Goal: Task Accomplishment & Management: Use online tool/utility

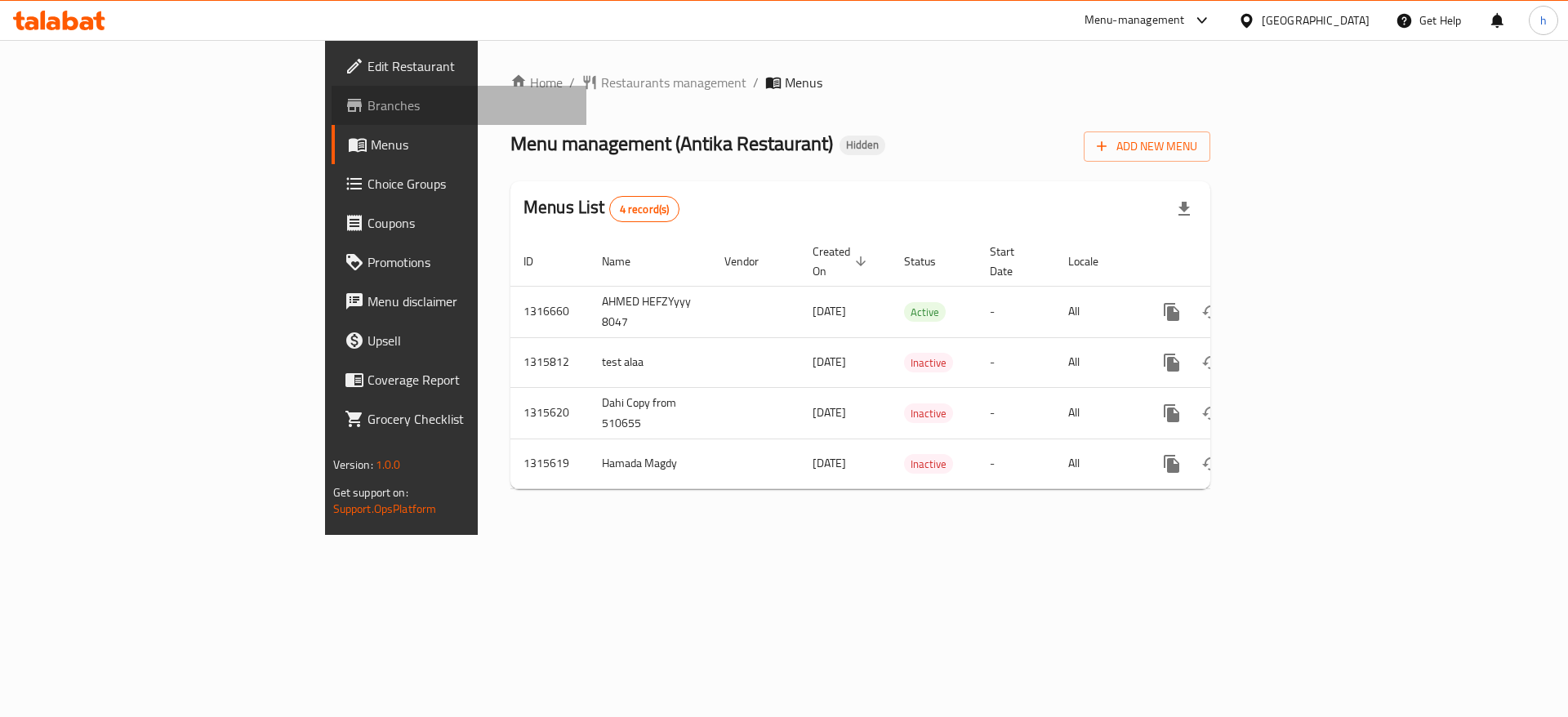
click at [367, 104] on span "Branches" at bounding box center [471, 105] width 207 height 20
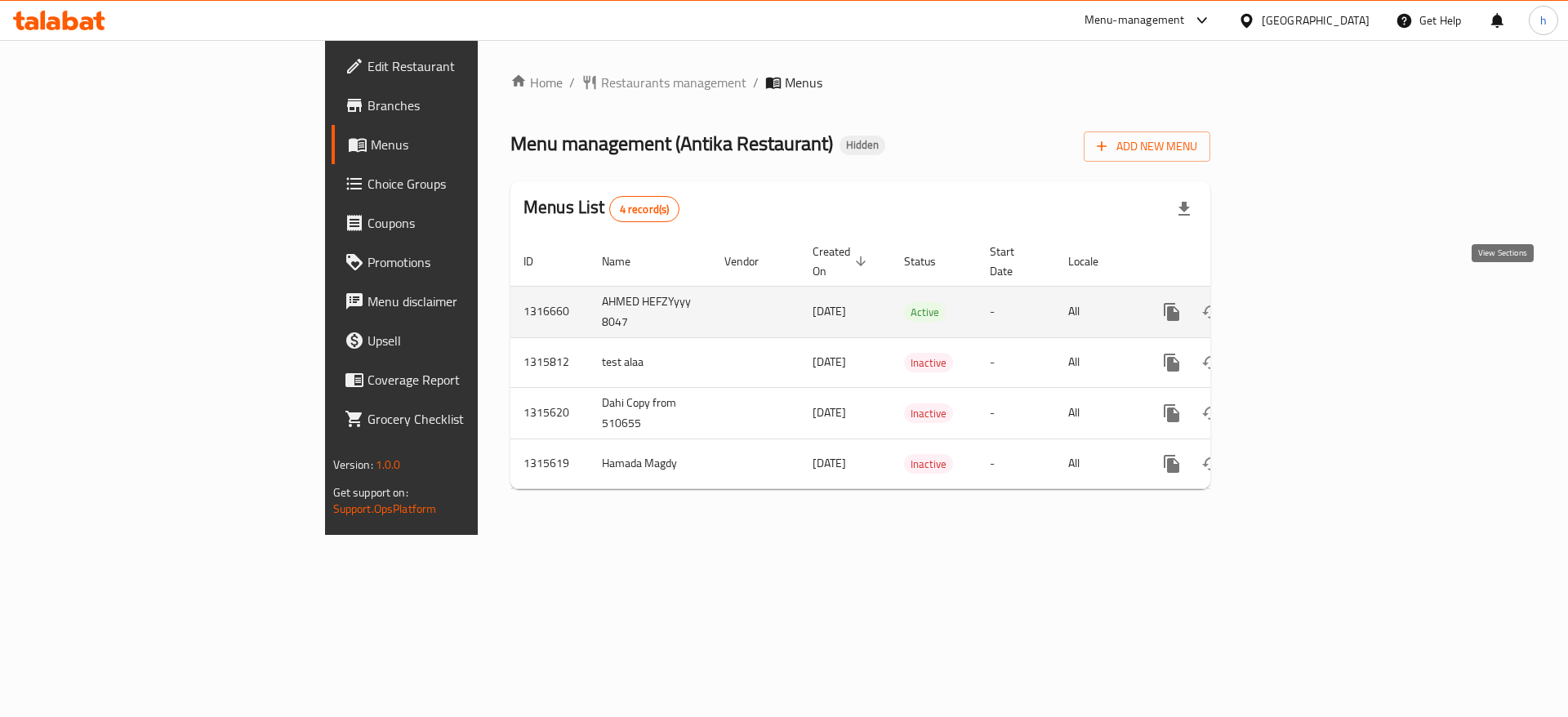
click at [1299, 302] on icon "enhanced table" at bounding box center [1289, 311] width 20 height 20
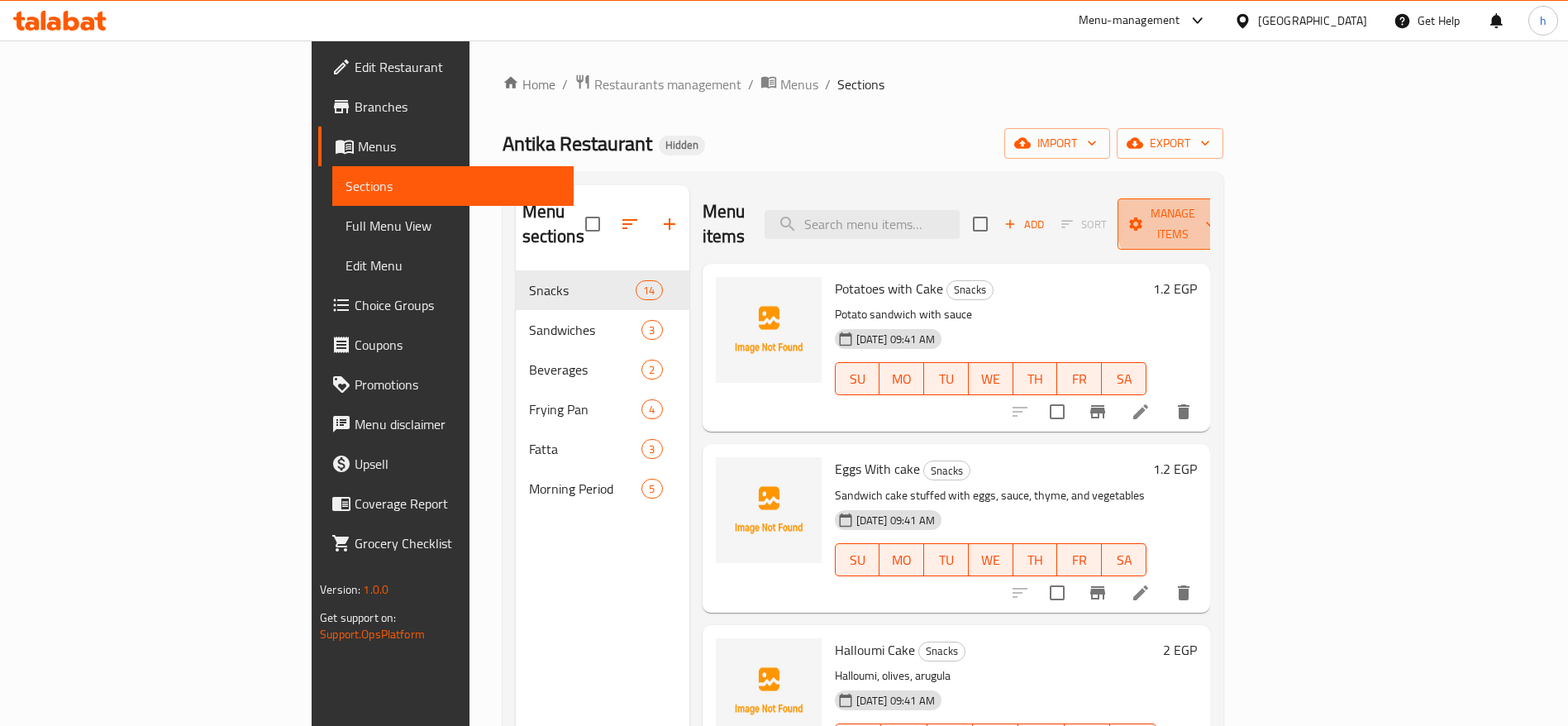
click at [1215, 216] on span "Manage items" at bounding box center [1173, 223] width 84 height 41
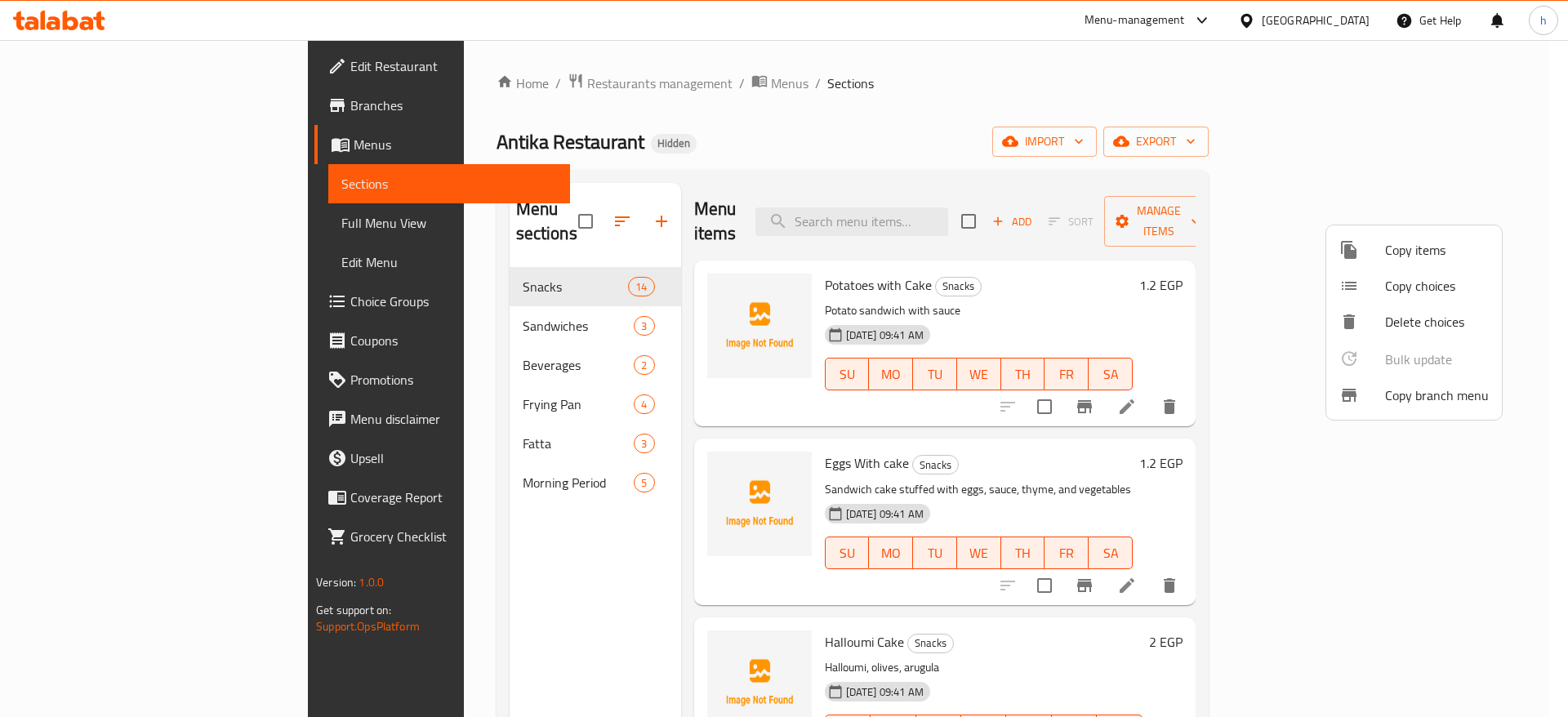
click at [1415, 395] on span "Copy branch menu" at bounding box center [1436, 395] width 104 height 20
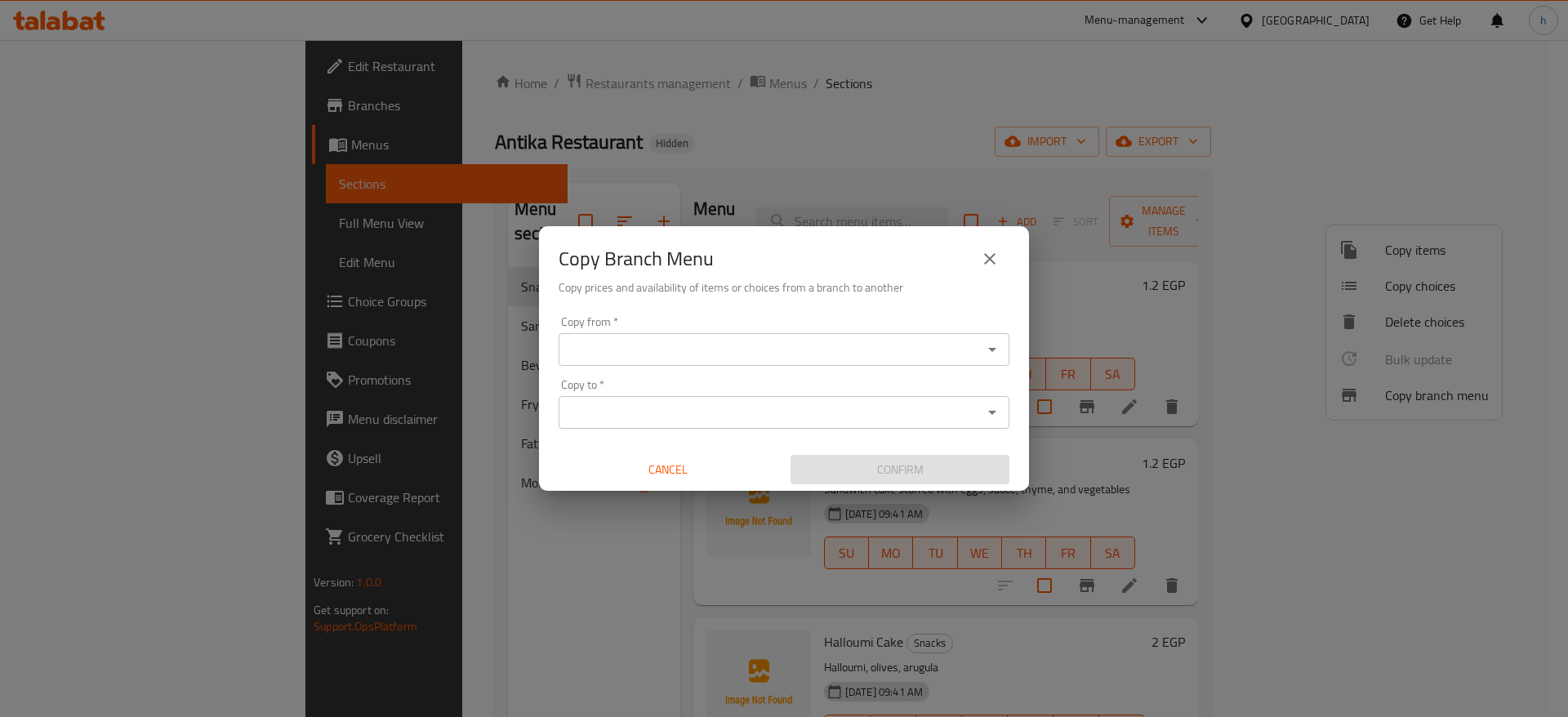
click at [645, 361] on div "Copy from *" at bounding box center [783, 349] width 451 height 33
click at [983, 338] on div at bounding box center [991, 349] width 22 height 23
click at [1001, 346] on icon "Open" at bounding box center [992, 349] width 20 height 20
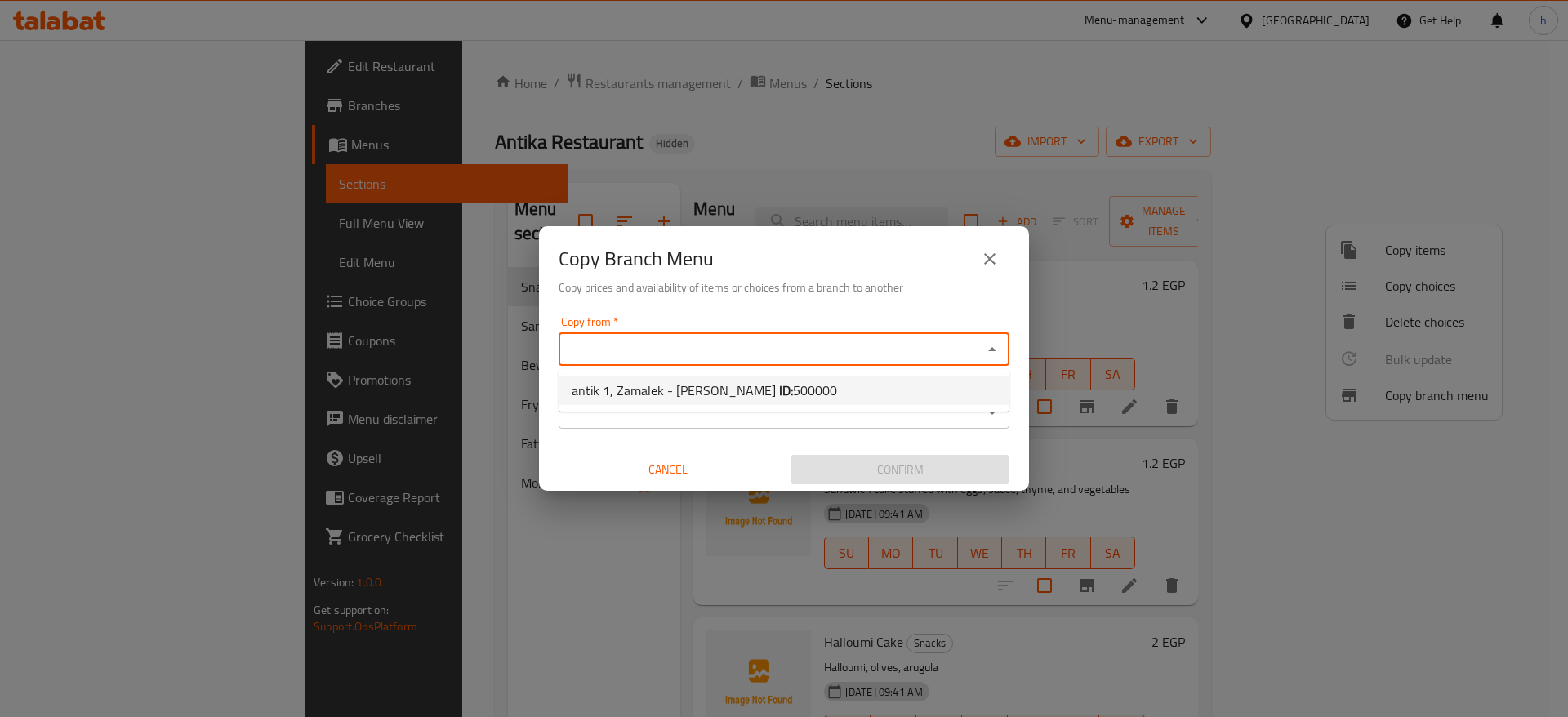
click at [723, 397] on span "antik 1, Zamalek - Fenon Gamil ID: 500000" at bounding box center [704, 390] width 265 height 20
type input "antik 1, Zamalek - Fenon Gamil"
click at [990, 403] on icon "Open" at bounding box center [992, 412] width 20 height 20
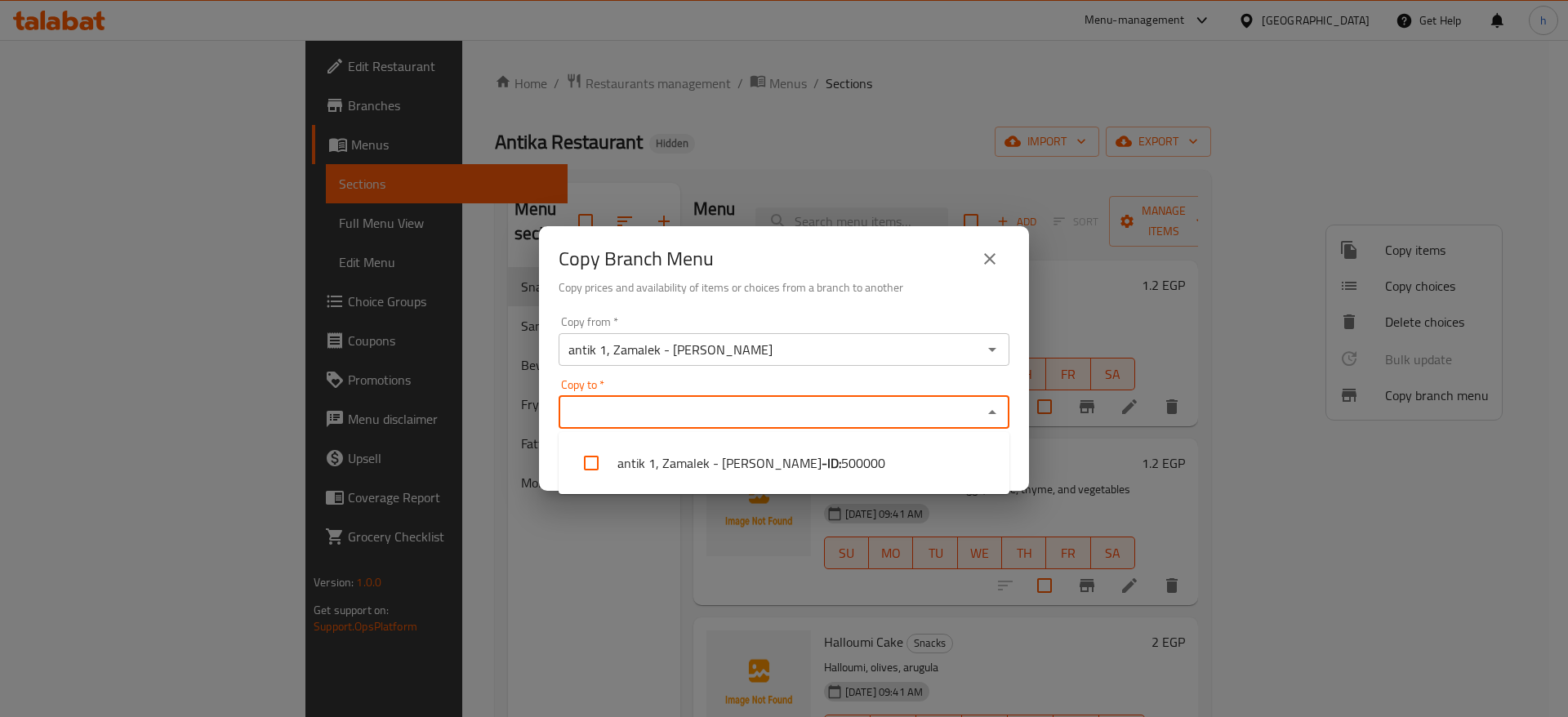
click at [840, 417] on input "Copy to   *" at bounding box center [771, 412] width 414 height 23
drag, startPoint x: 744, startPoint y: 447, endPoint x: 753, endPoint y: 450, distance: 9.5
click at [744, 449] on li "antik 1, Zamalek - Fenon Gamil - ID: 500000" at bounding box center [783, 463] width 451 height 49
checkbox input "true"
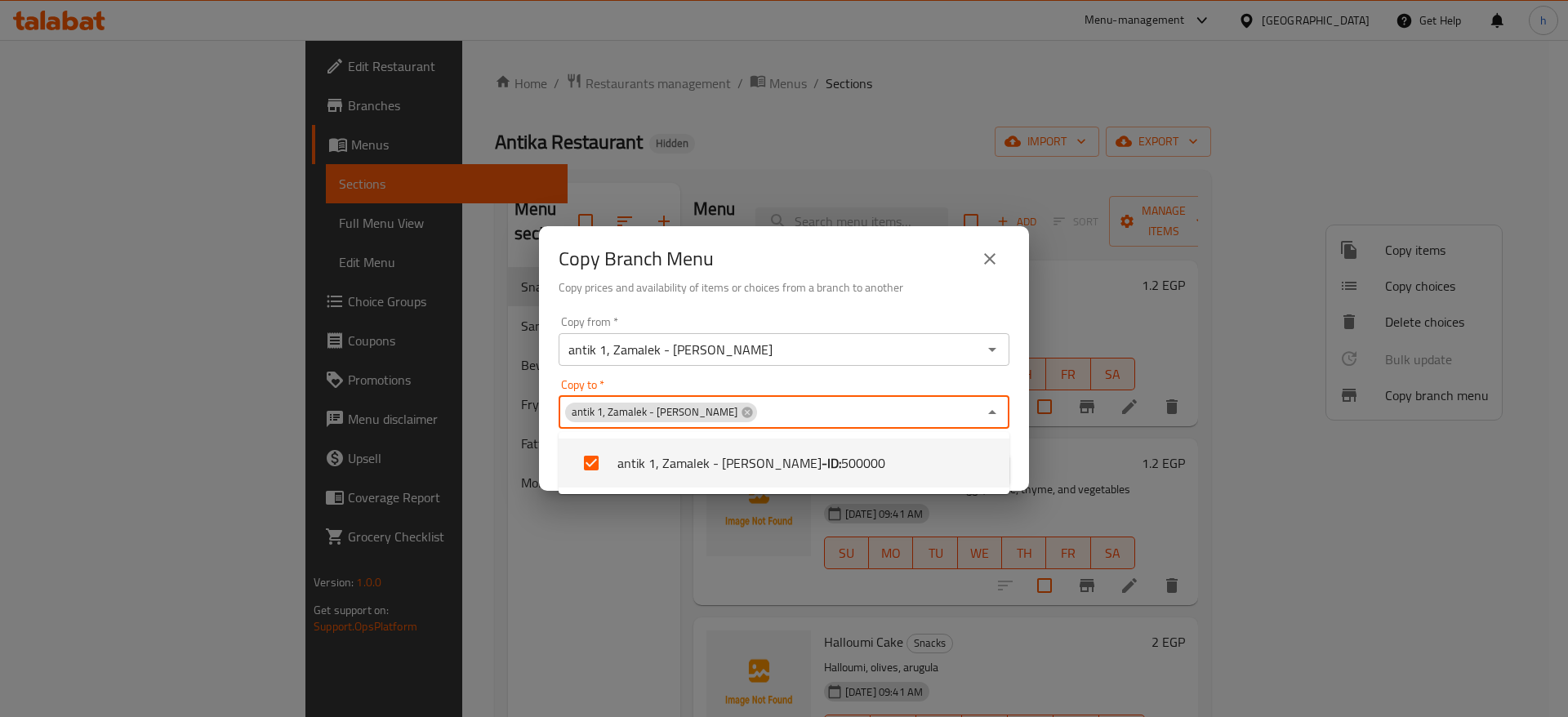
click at [1000, 420] on icon "Close" at bounding box center [992, 412] width 20 height 20
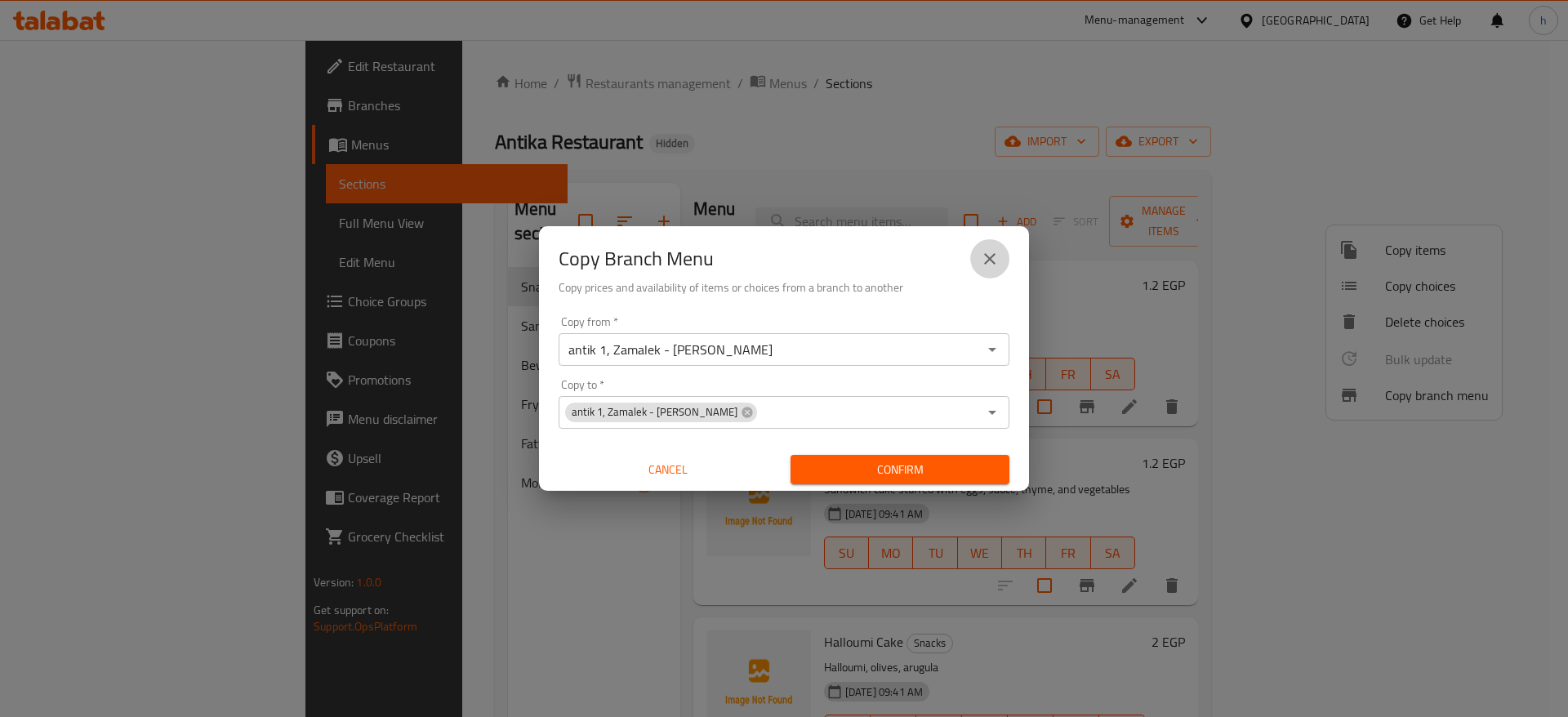
click at [991, 266] on icon "close" at bounding box center [989, 259] width 20 height 20
